Goal: Task Accomplishment & Management: Manage account settings

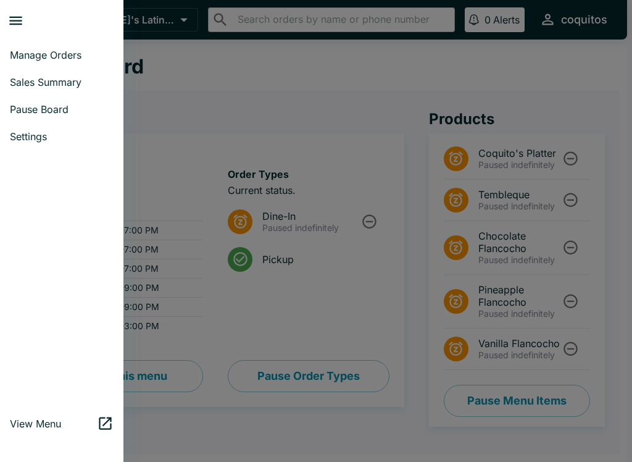
click at [169, 228] on div at bounding box center [316, 231] width 632 height 462
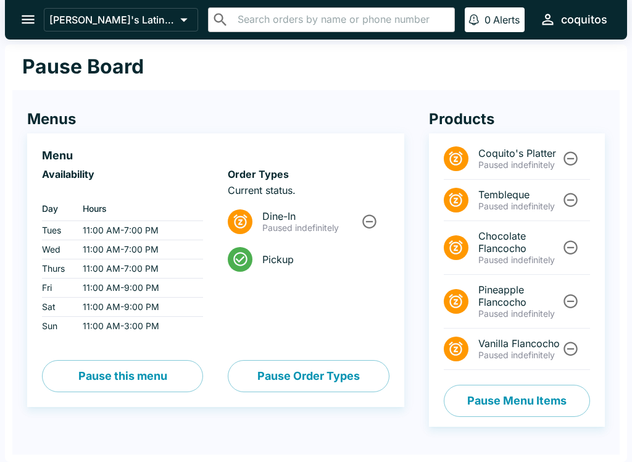
click at [548, 409] on button "Pause Menu Items" at bounding box center [517, 401] width 146 height 32
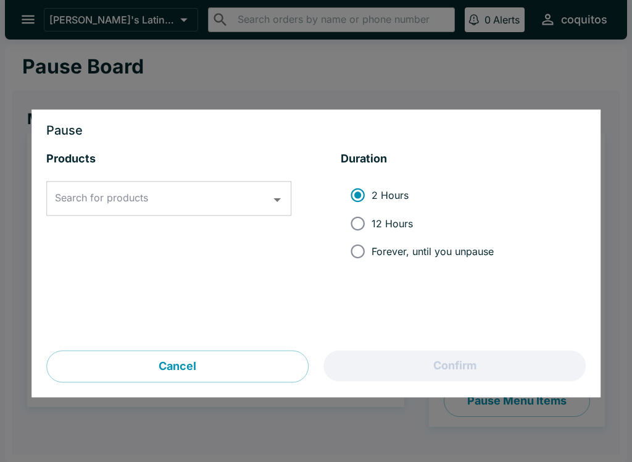
click at [92, 204] on div "Search for products Search for products" at bounding box center [168, 198] width 245 height 35
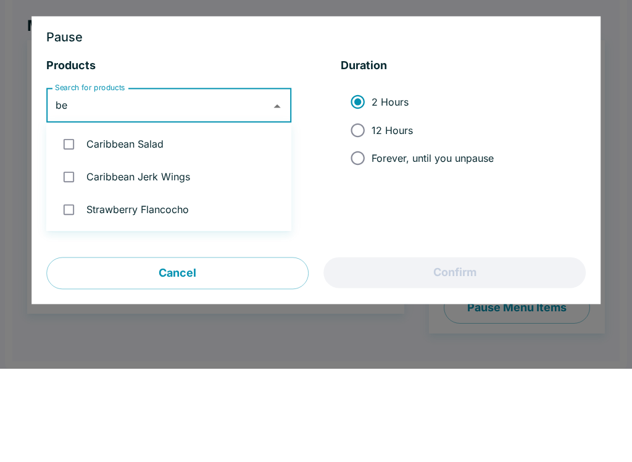
type input "b"
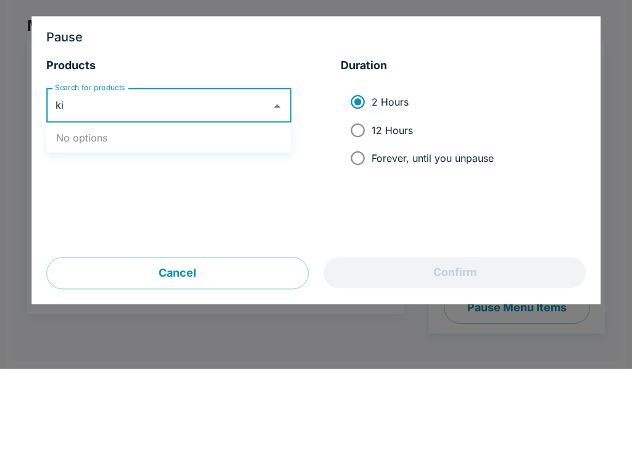
type input "k"
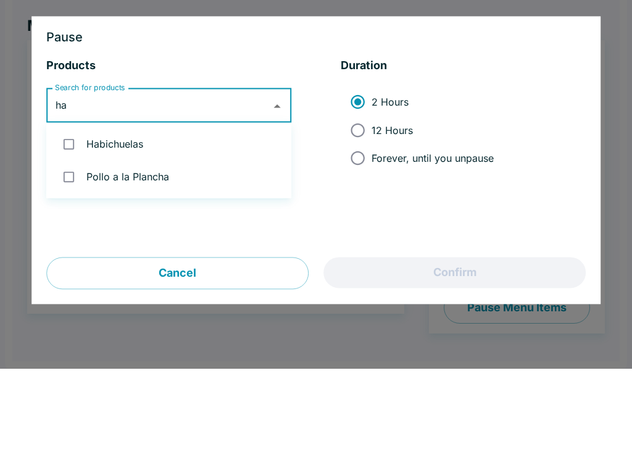
type input "hab"
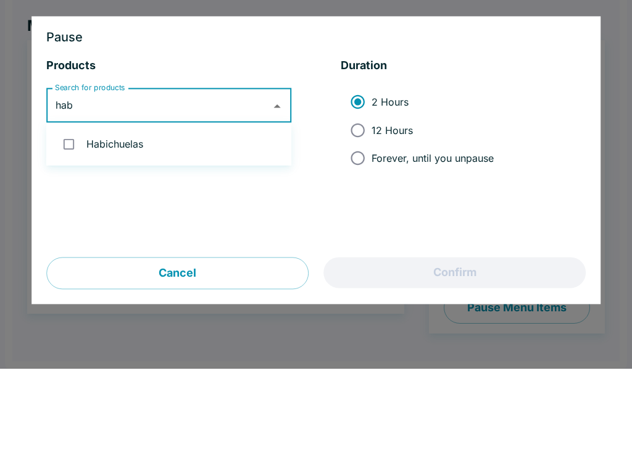
click at [69, 225] on input "checkbox" at bounding box center [68, 237] width 25 height 25
checkbox input "true"
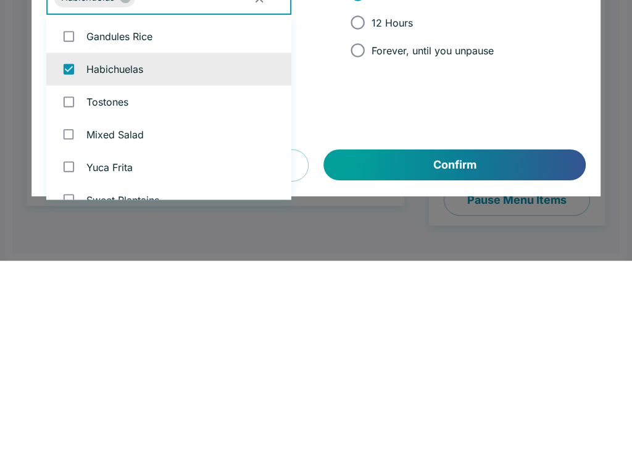
click at [486, 351] on button "Confirm" at bounding box center [455, 366] width 262 height 31
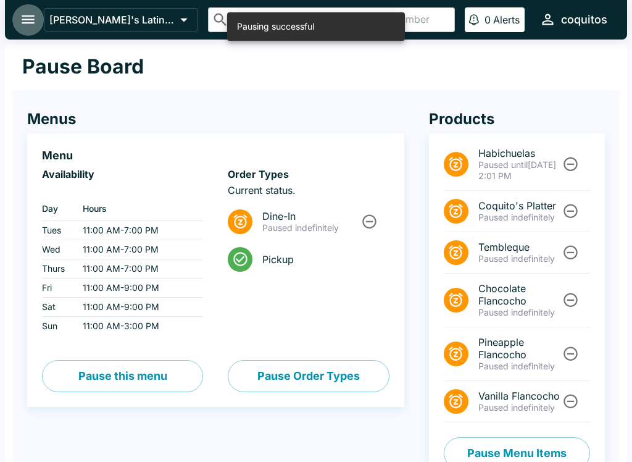
click at [22, 16] on icon "open drawer" at bounding box center [28, 19] width 13 height 9
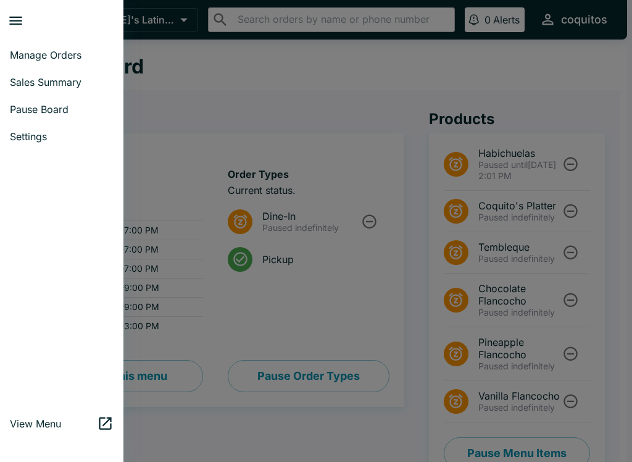
click at [17, 49] on span "Manage Orders" at bounding box center [62, 55] width 104 height 12
